Goal: Task Accomplishment & Management: Complete application form

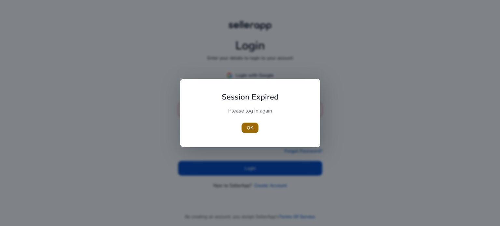
click at [249, 128] on span "OK" at bounding box center [250, 128] width 7 height 7
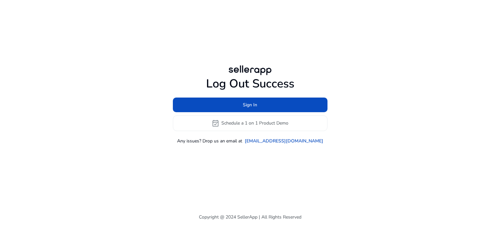
click at [248, 79] on h1 "Log Out Success" at bounding box center [250, 84] width 155 height 14
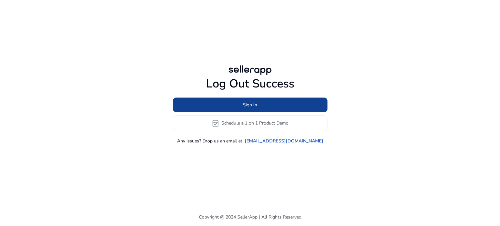
click at [253, 106] on span "Sign In" at bounding box center [250, 105] width 14 height 7
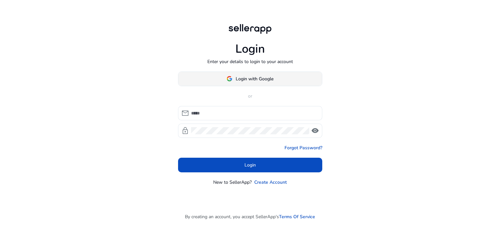
click at [243, 81] on span "Login with Google" at bounding box center [255, 79] width 38 height 7
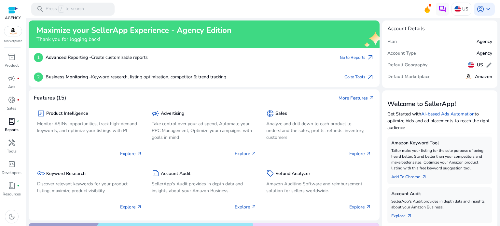
click at [13, 127] on p "Reports" at bounding box center [12, 130] width 14 height 6
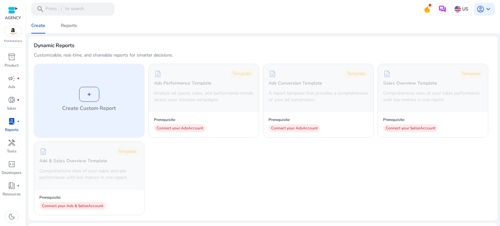
click at [85, 98] on div "+" at bounding box center [89, 94] width 20 height 15
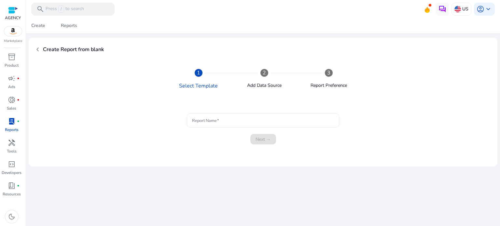
click at [223, 119] on input "Report Name" at bounding box center [263, 120] width 142 height 7
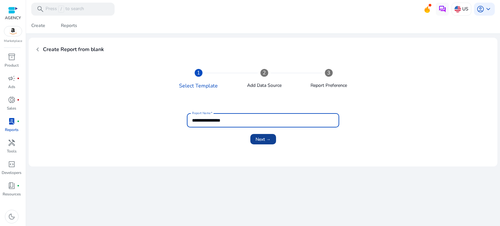
type input "**********"
click at [258, 139] on span "Next →" at bounding box center [263, 139] width 15 height 7
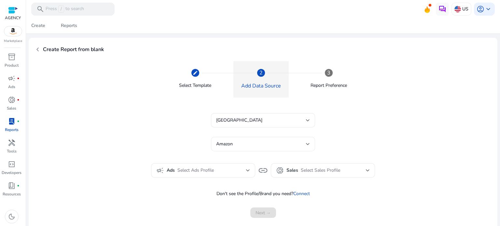
click at [256, 148] on div "Amazon" at bounding box center [263, 144] width 94 height 14
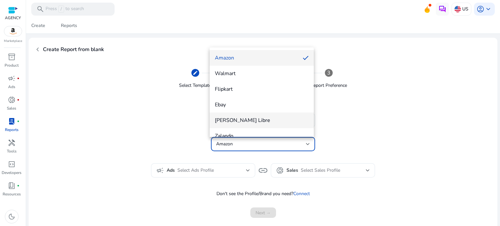
scroll to position [33, 0]
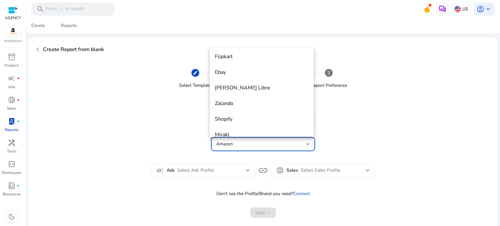
click at [382, 118] on div at bounding box center [250, 113] width 500 height 226
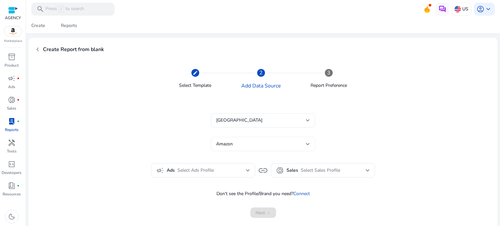
click at [263, 145] on div "Amazon" at bounding box center [261, 144] width 90 height 7
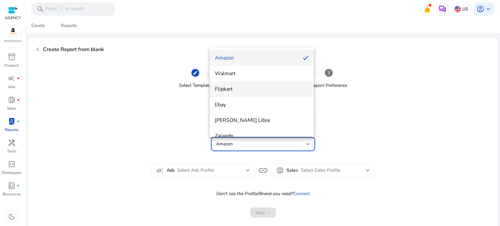
scroll to position [56, 0]
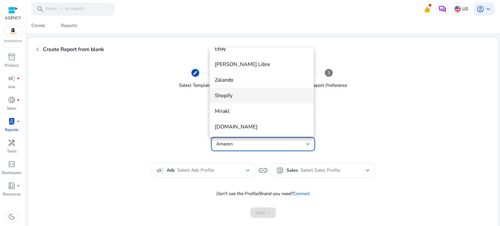
click at [253, 95] on span "Shopify" at bounding box center [262, 95] width 94 height 7
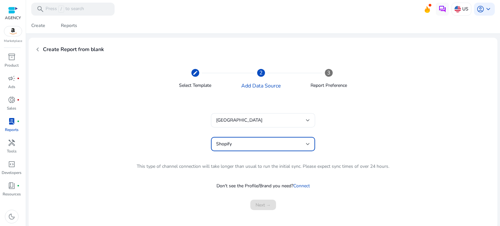
scroll to position [2, 0]
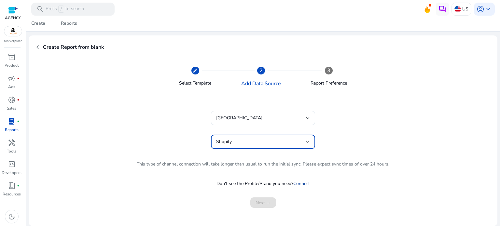
click at [302, 183] on link "Connect" at bounding box center [302, 184] width 17 height 6
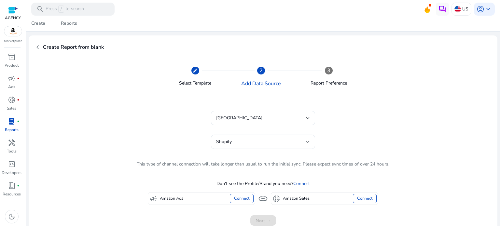
scroll to position [20, 0]
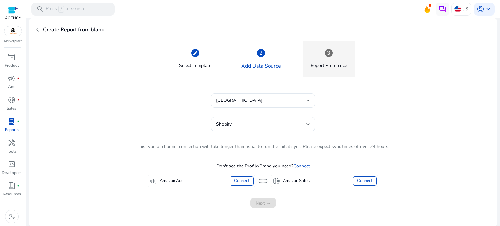
click at [329, 51] on div "3" at bounding box center [329, 53] width 8 height 8
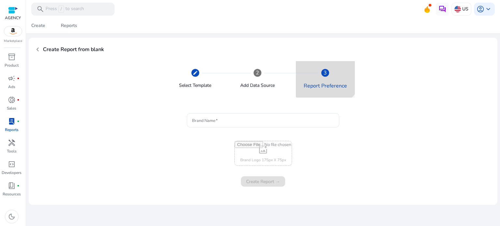
scroll to position [0, 0]
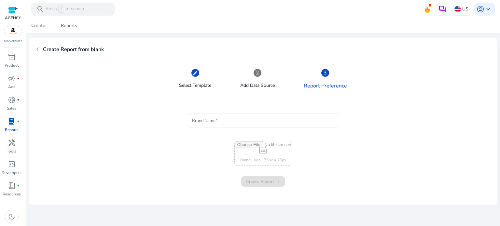
click at [224, 124] on div at bounding box center [263, 120] width 142 height 14
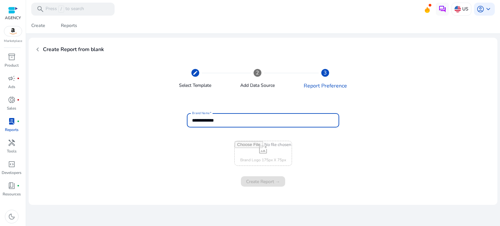
type input "**********"
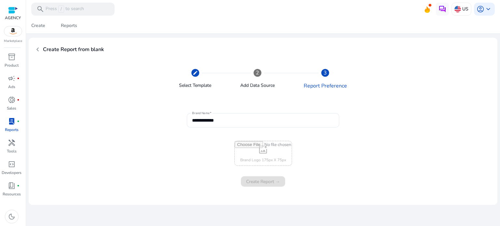
click at [265, 157] on input "file" at bounding box center [263, 153] width 57 height 24
click at [250, 153] on input "file" at bounding box center [263, 153] width 57 height 24
type input "**********"
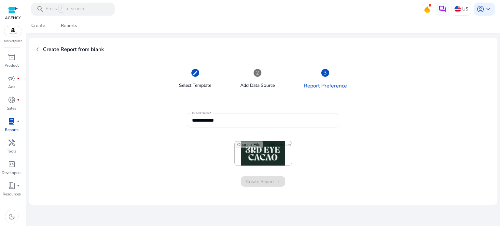
click at [266, 181] on div "Create Report →" at bounding box center [263, 182] width 44 height 10
click at [248, 181] on div "Create Report →" at bounding box center [263, 182] width 44 height 10
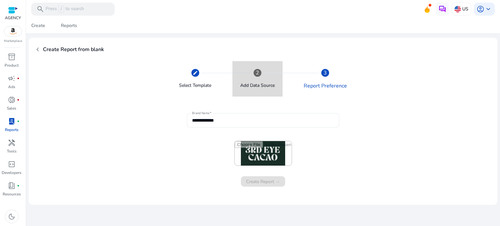
click at [248, 76] on mat-step-header "2 Add Data Source" at bounding box center [258, 79] width 50 height 36
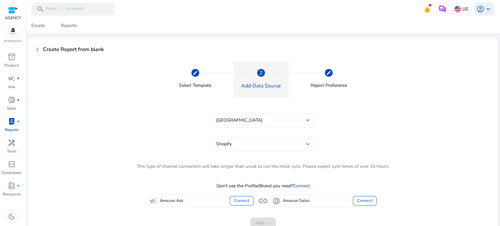
click at [261, 148] on div "Shopify" at bounding box center [261, 144] width 90 height 7
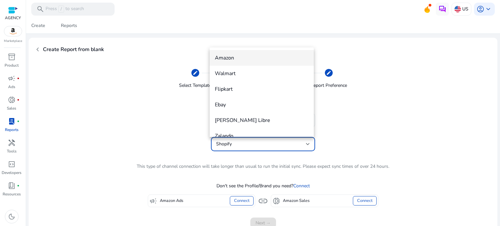
click at [241, 62] on mat-option "Amazon" at bounding box center [262, 58] width 104 height 16
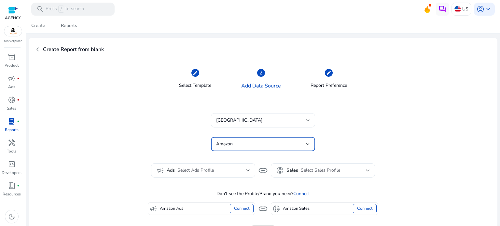
scroll to position [28, 0]
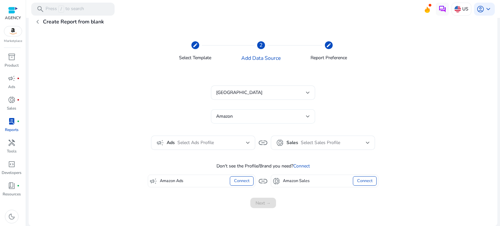
click at [229, 121] on div "Amazon" at bounding box center [263, 116] width 94 height 14
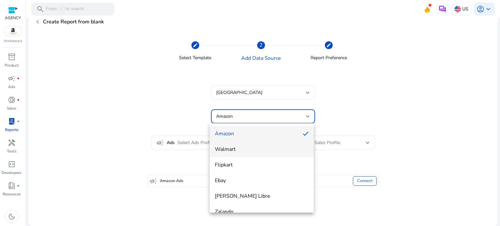
scroll to position [56, 0]
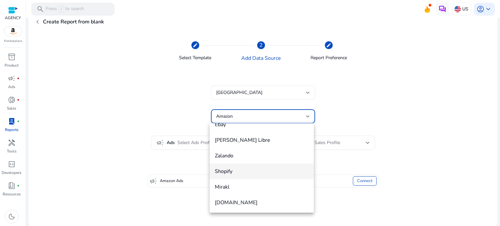
click at [231, 176] on mat-option "Shopify" at bounding box center [262, 172] width 104 height 16
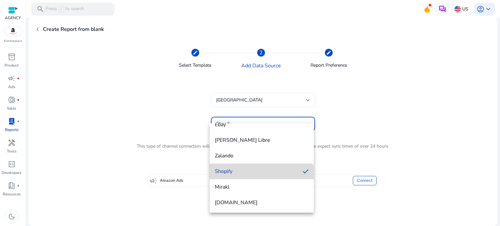
scroll to position [20, 0]
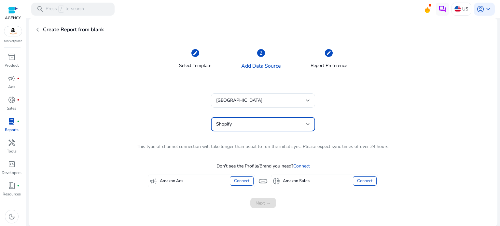
click at [259, 183] on span "link" at bounding box center [263, 181] width 10 height 10
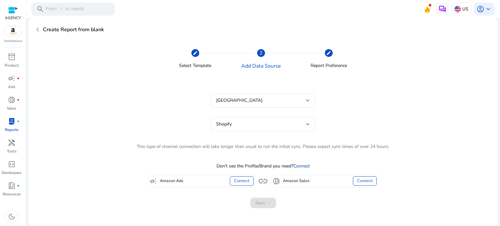
click at [301, 166] on link "Connect" at bounding box center [302, 166] width 17 height 6
click at [303, 165] on link "Connect" at bounding box center [302, 166] width 17 height 6
click at [241, 182] on div "Connect" at bounding box center [242, 181] width 24 height 9
